Goal: Navigation & Orientation: Find specific page/section

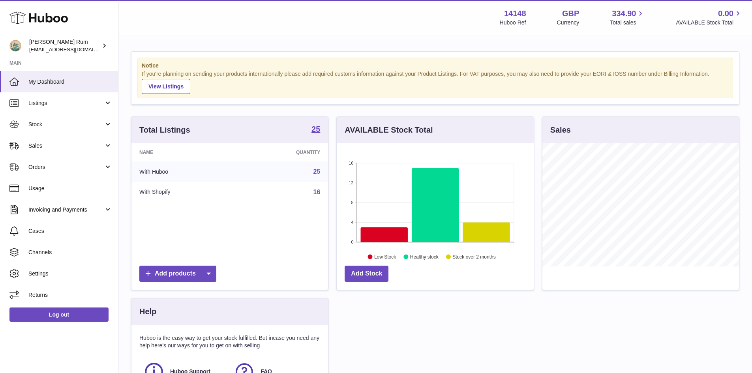
scroll to position [123, 197]
click at [379, 237] on icon at bounding box center [384, 234] width 47 height 15
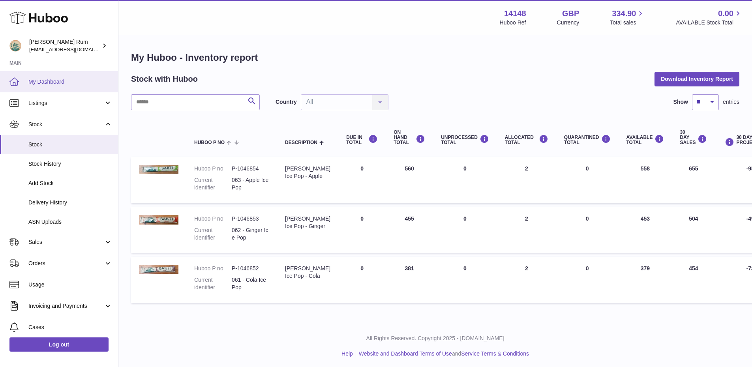
click at [41, 86] on link "My Dashboard" at bounding box center [59, 81] width 118 height 21
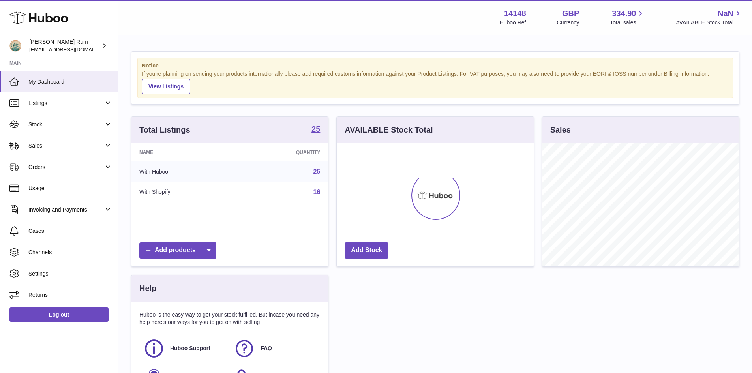
scroll to position [123, 197]
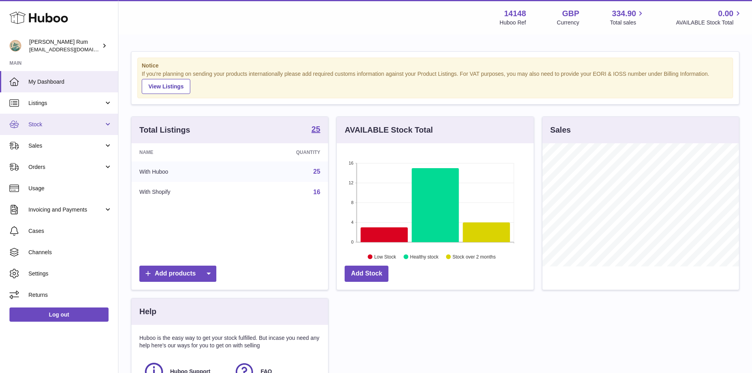
click at [31, 127] on span "Stock" at bounding box center [65, 125] width 75 height 8
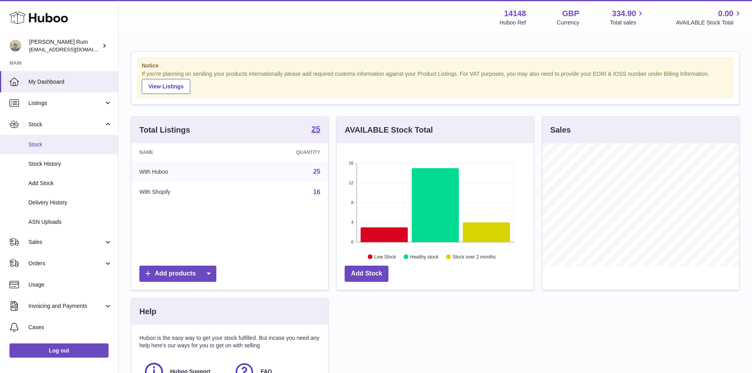
click at [29, 141] on span "Stock" at bounding box center [70, 145] width 84 height 8
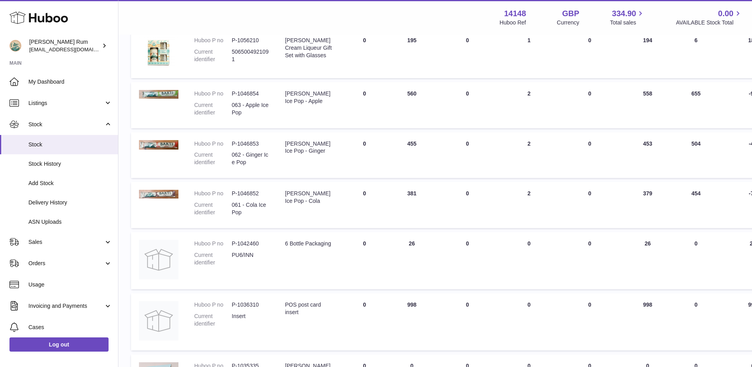
scroll to position [355, 0]
